Goal: Information Seeking & Learning: Find specific fact

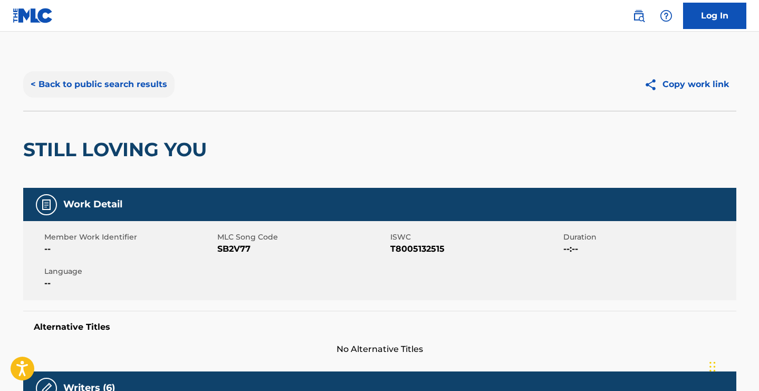
click at [74, 85] on button "< Back to public search results" at bounding box center [98, 84] width 151 height 26
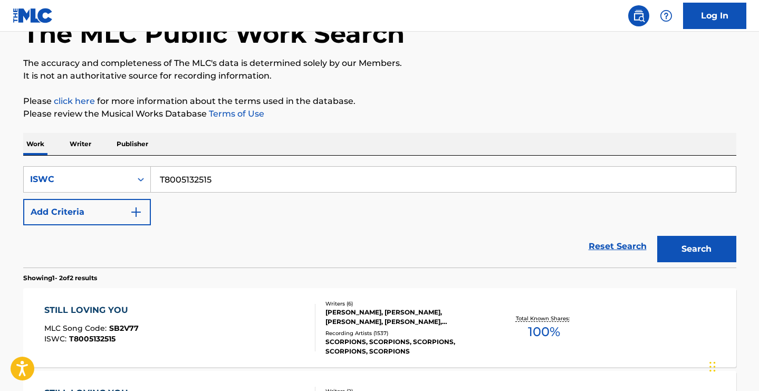
click at [362, 185] on input "T8005132515" at bounding box center [443, 179] width 585 height 25
click at [362, 181] on input "T8005132515" at bounding box center [443, 179] width 585 height 25
paste input "0113168936"
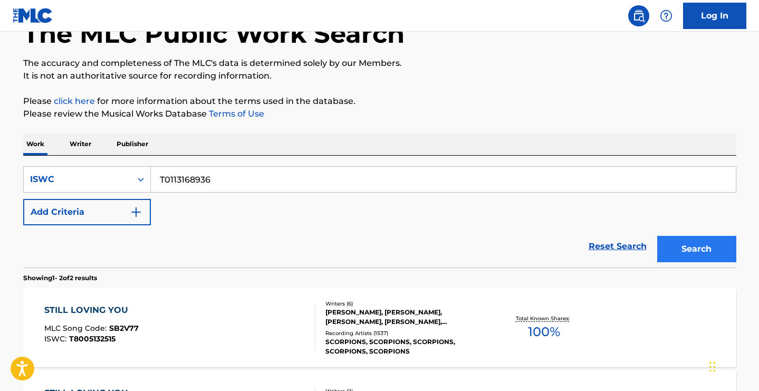
type input "T0113168936"
click at [692, 248] on button "Search" at bounding box center [696, 249] width 79 height 26
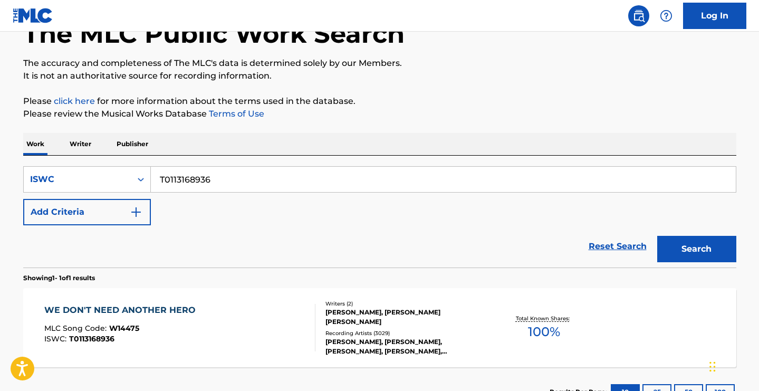
click at [161, 308] on div "WE DON'T NEED ANOTHER HERO" at bounding box center [122, 310] width 157 height 13
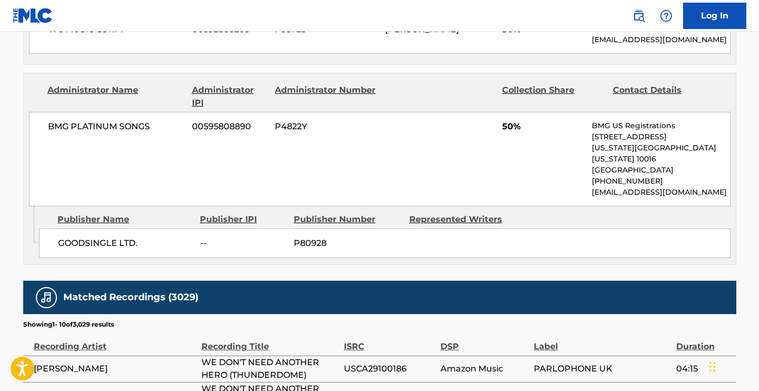
scroll to position [668, 0]
